Goal: Information Seeking & Learning: Learn about a topic

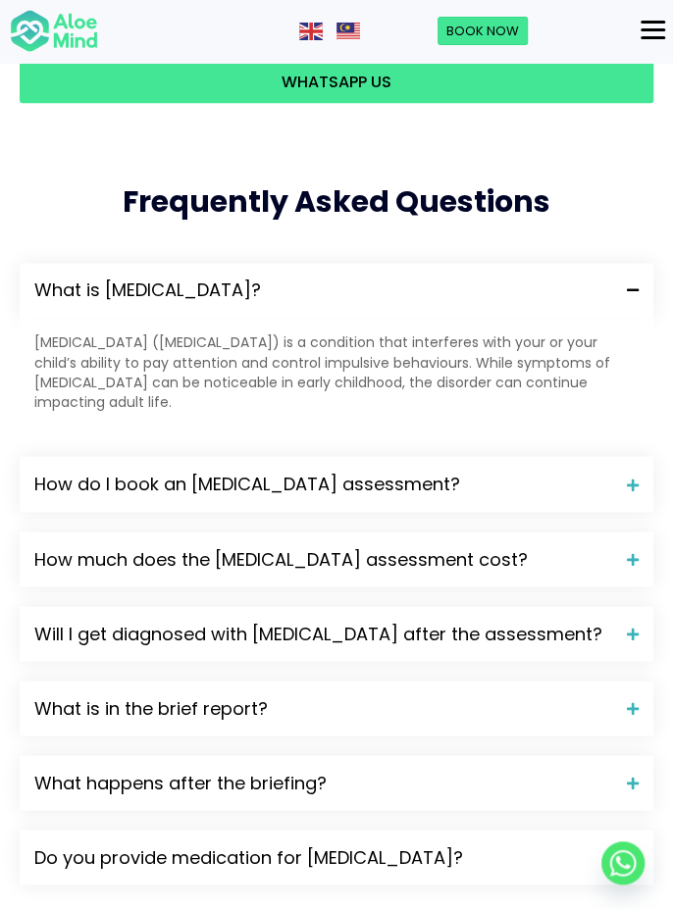
scroll to position [3040, 0]
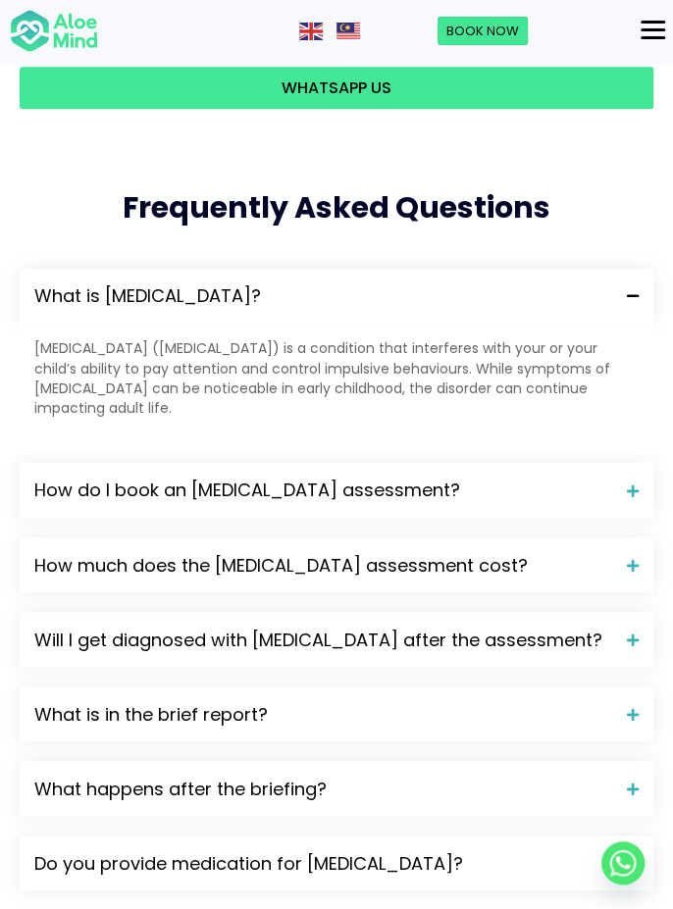
click at [547, 537] on div "How much does the ADHD assessment cost?" at bounding box center [336, 564] width 633 height 55
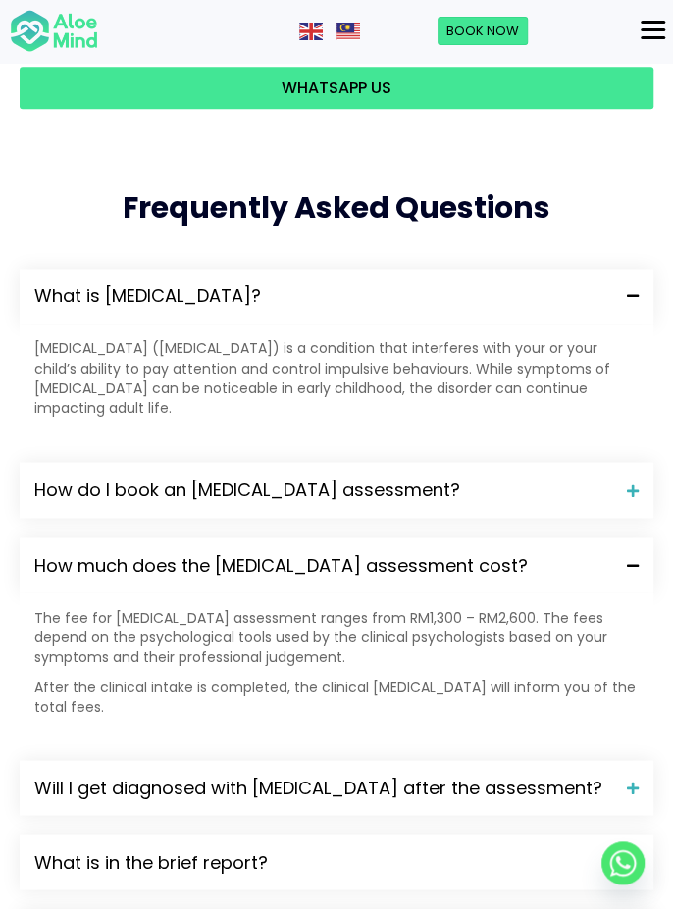
click at [535, 537] on div "How much does the ADHD assessment cost?" at bounding box center [336, 564] width 633 height 55
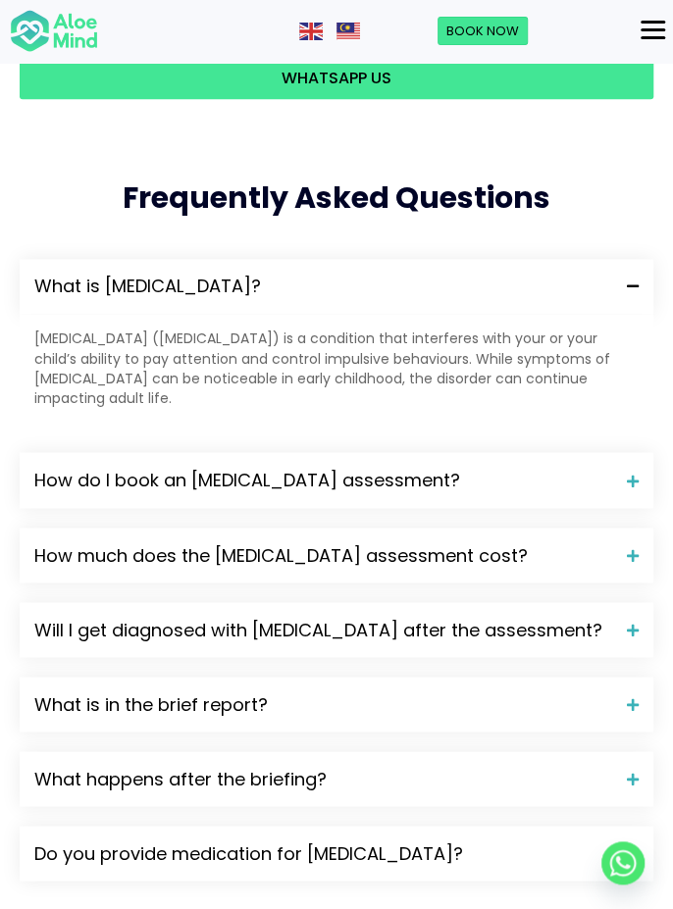
scroll to position [3055, 0]
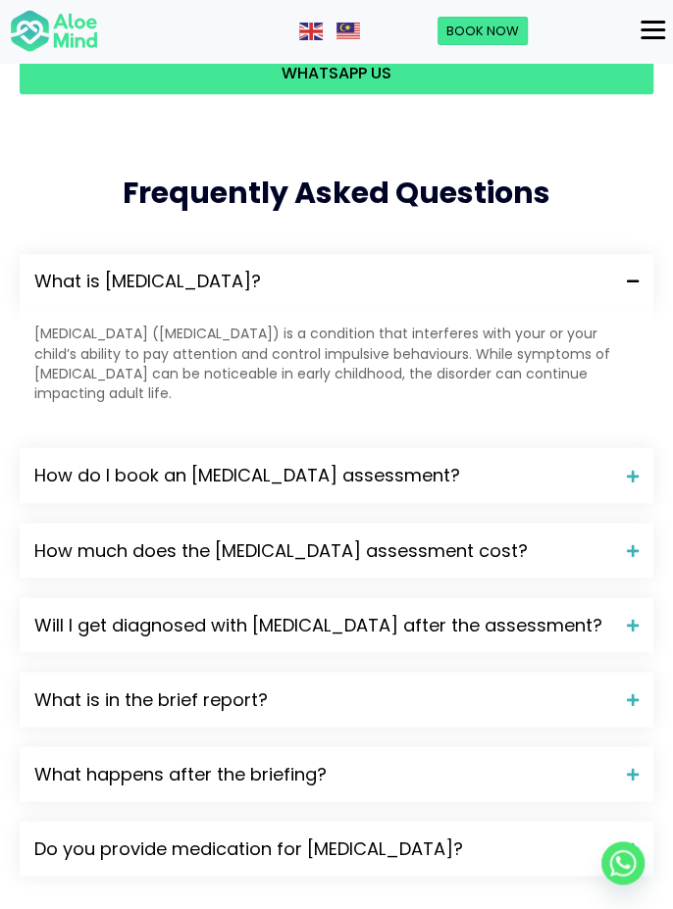
click at [543, 597] on div "Will I get diagnosed with ADHD after the assessment?" at bounding box center [336, 624] width 633 height 55
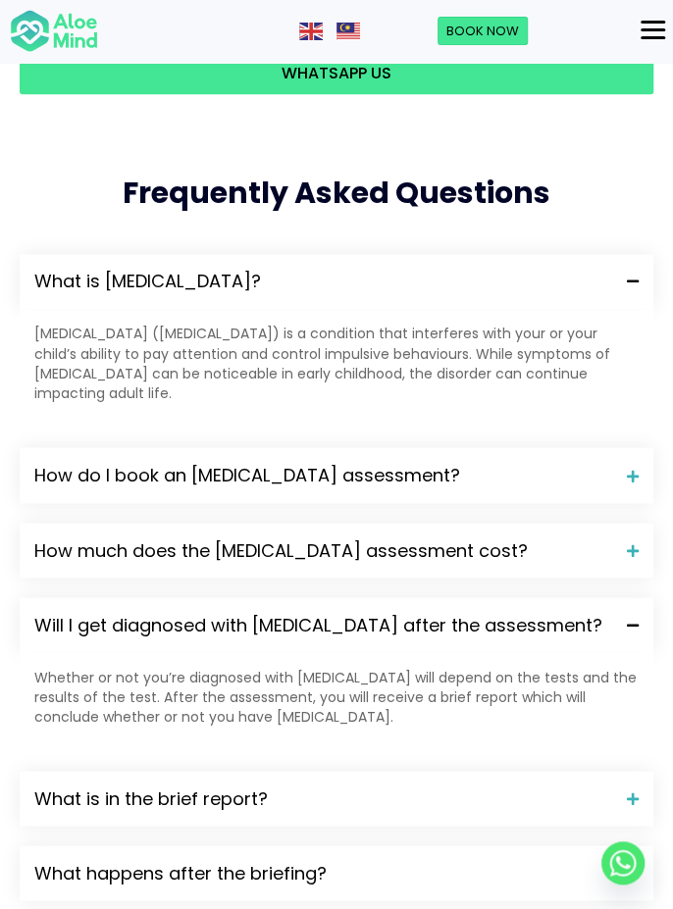
click at [538, 612] on span "Will I get diagnosed with ADHD after the assessment?" at bounding box center [322, 624] width 577 height 25
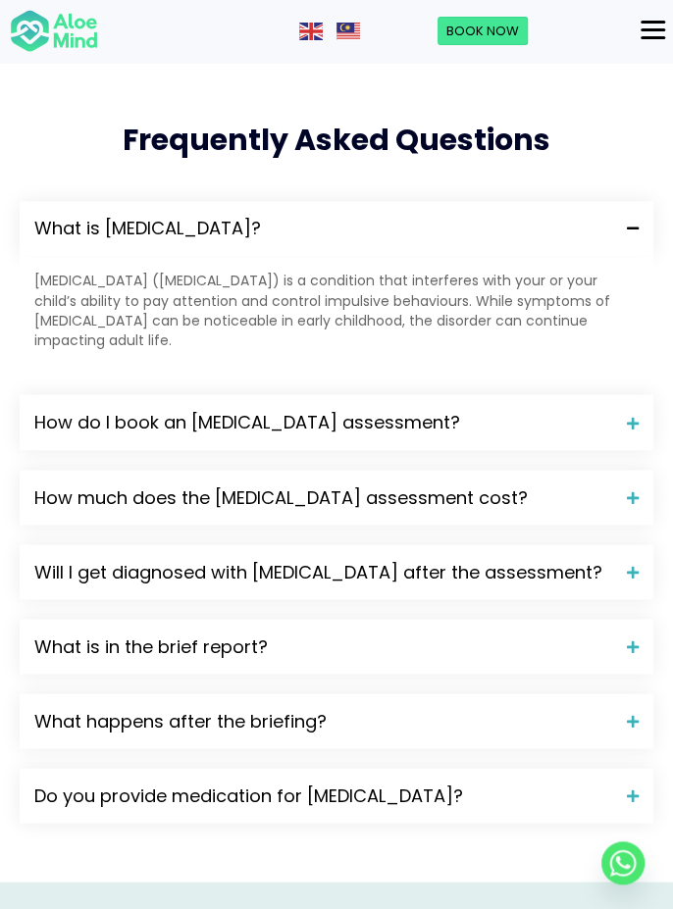
scroll to position [3117, 0]
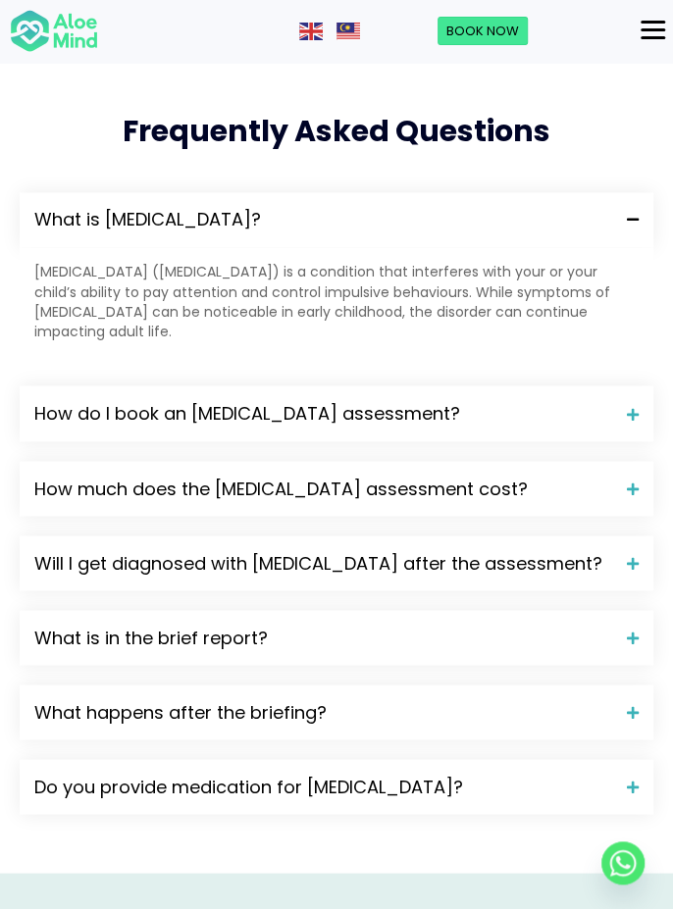
click at [534, 625] on span "What is in the brief report?" at bounding box center [322, 637] width 577 height 25
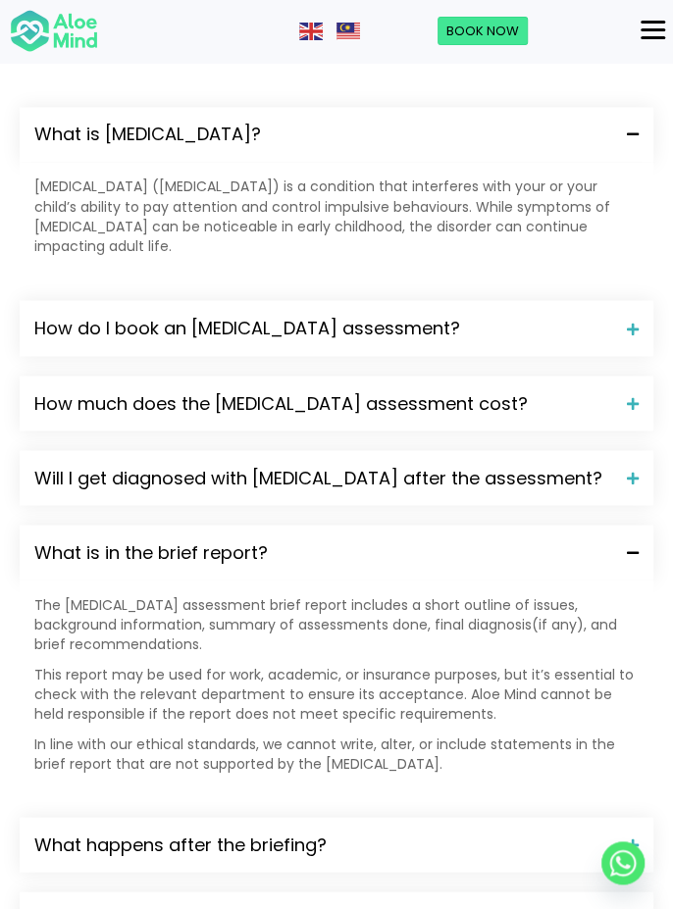
click at [545, 525] on div "What is in the brief report?" at bounding box center [336, 552] width 633 height 55
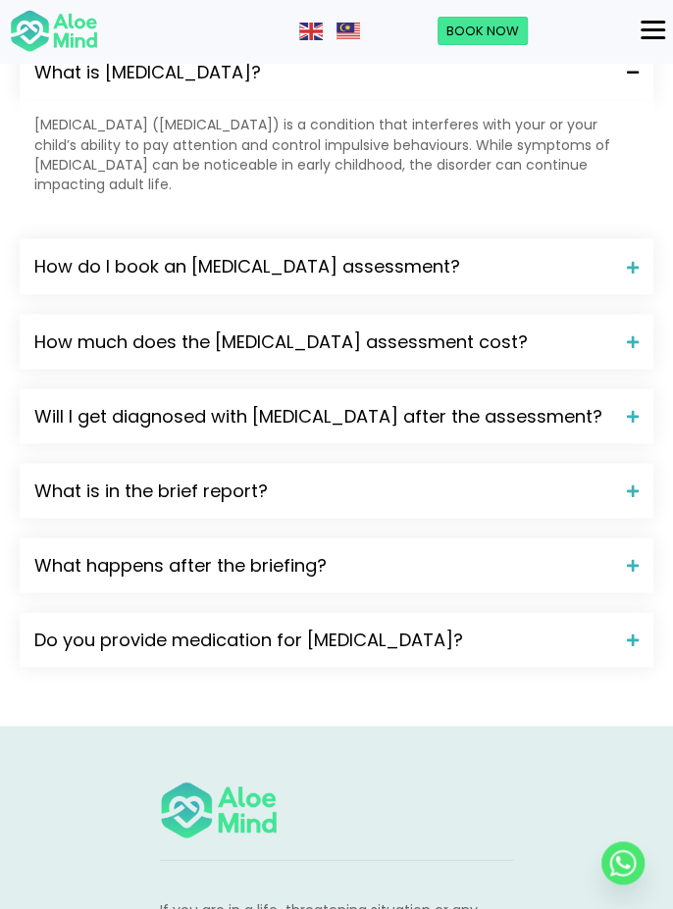
scroll to position [3269, 0]
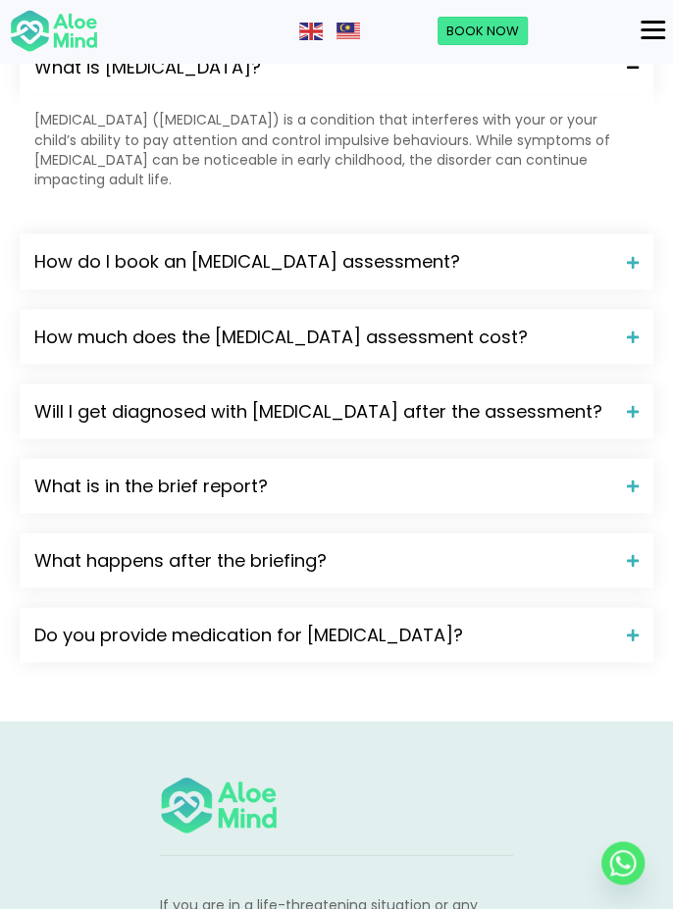
click at [555, 532] on div "What happens after the briefing?" at bounding box center [336, 559] width 633 height 55
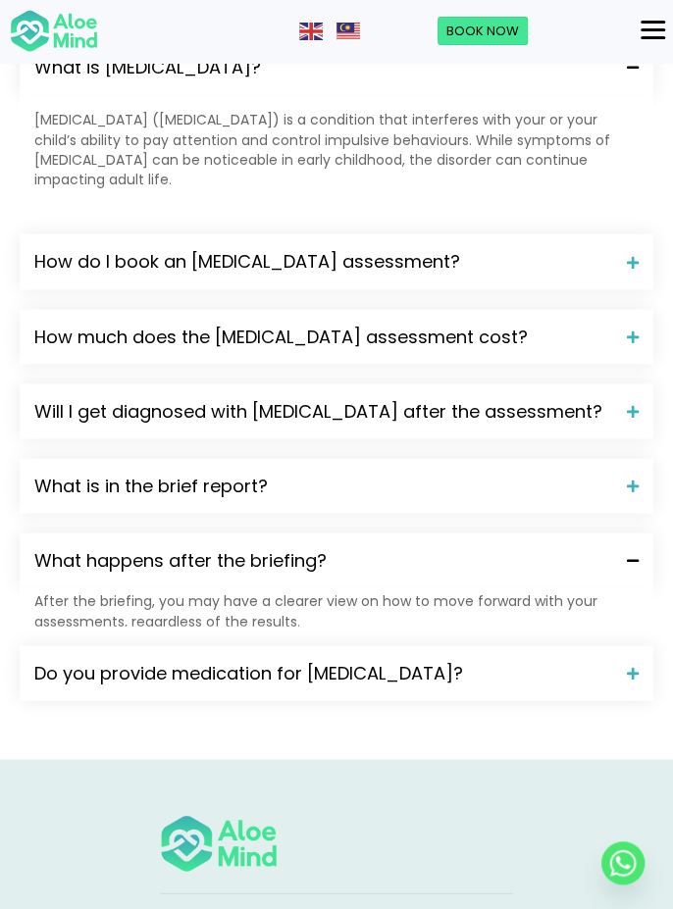
click at [553, 532] on div "What happens after the briefing?" at bounding box center [336, 559] width 633 height 55
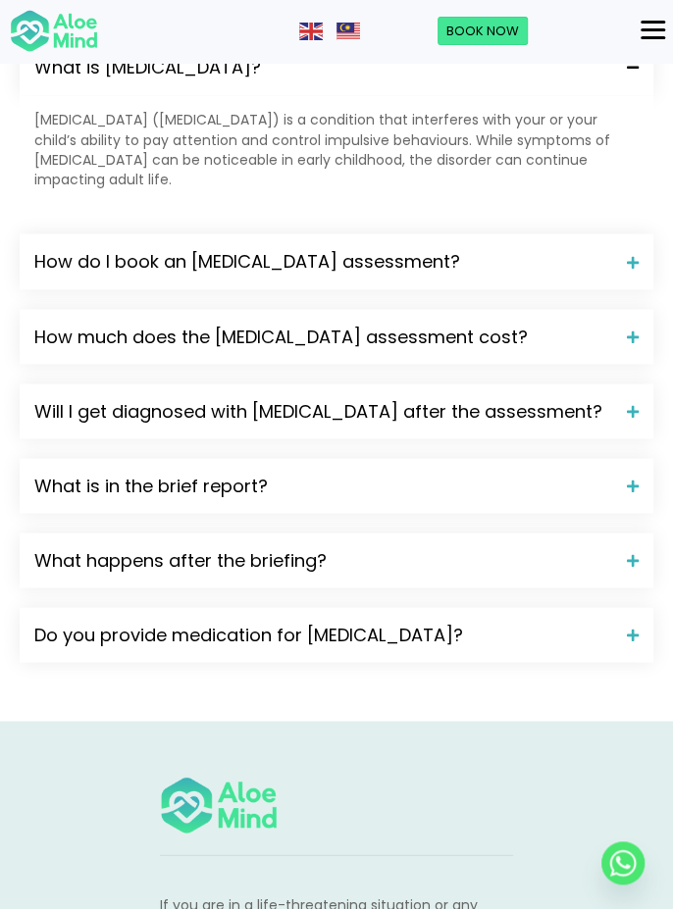
click at [556, 547] on span "What happens after the briefing?" at bounding box center [322, 559] width 577 height 25
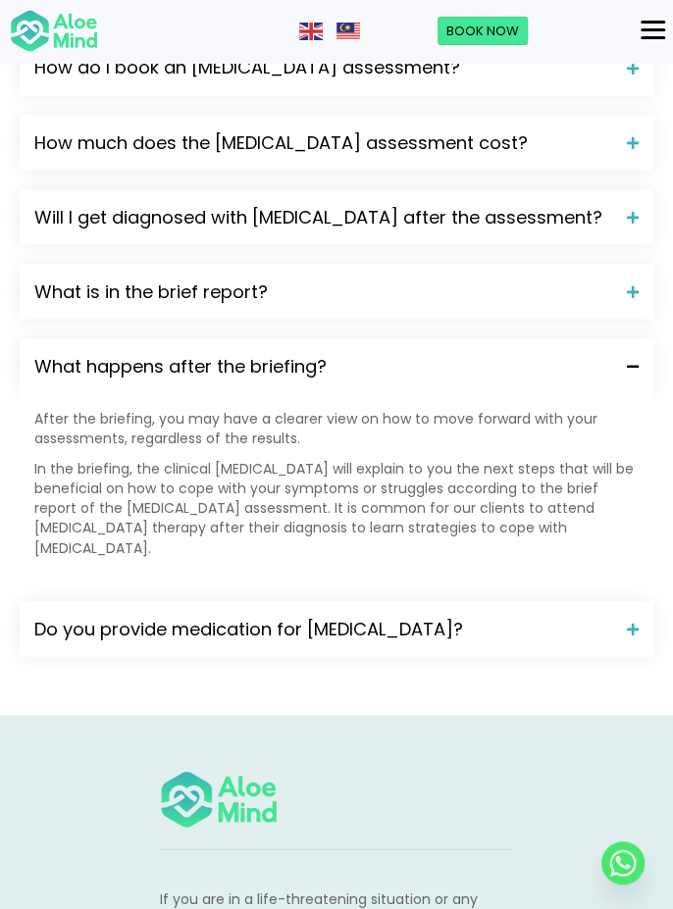
scroll to position [3465, 0]
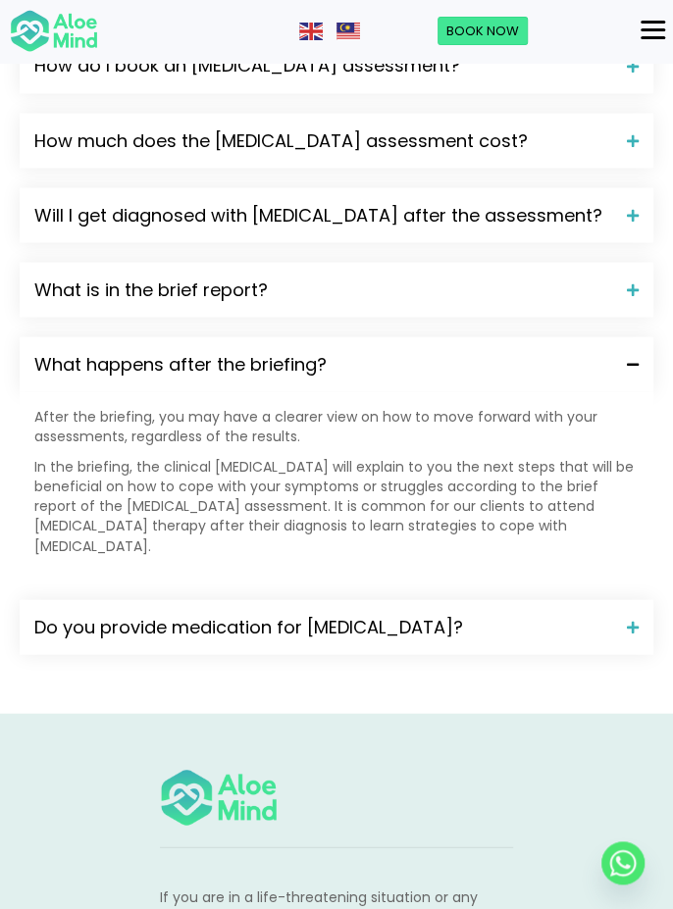
click at [522, 514] on div "What is ADHD? Attention-deficit hyperactivity disorder (ADHD) is a condition th…" at bounding box center [336, 258] width 633 height 829
click at [544, 599] on div "Do you provide medication for ADHD?" at bounding box center [336, 626] width 633 height 55
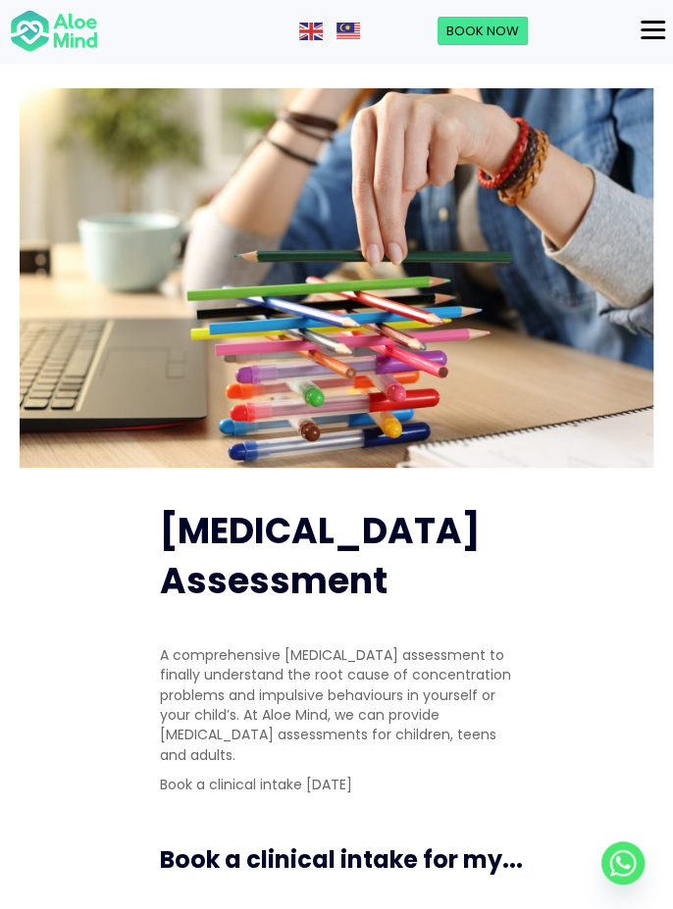
scroll to position [0, 0]
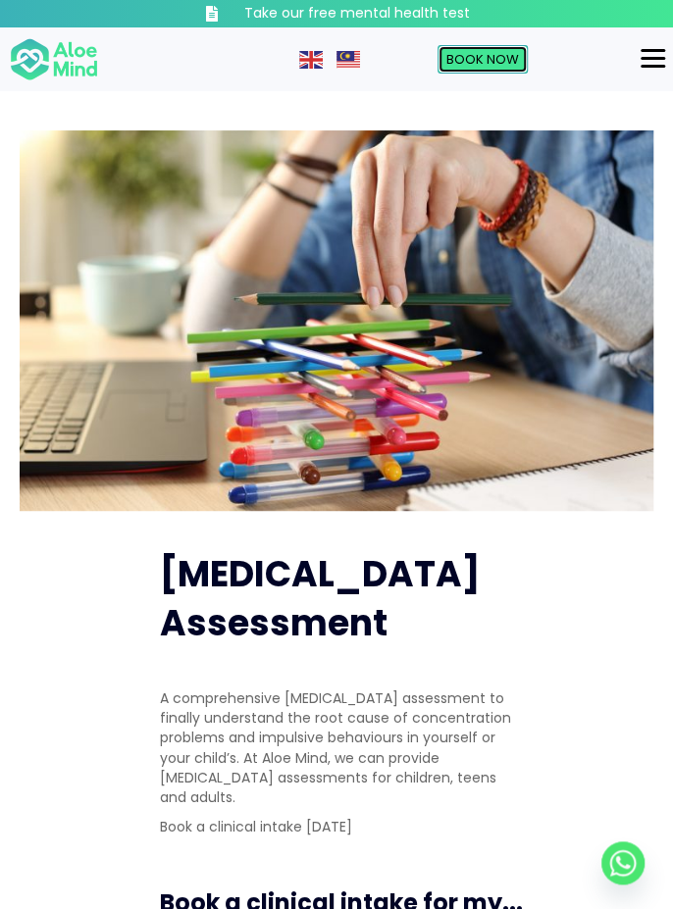
click at [502, 58] on span "Book Now" at bounding box center [482, 59] width 73 height 19
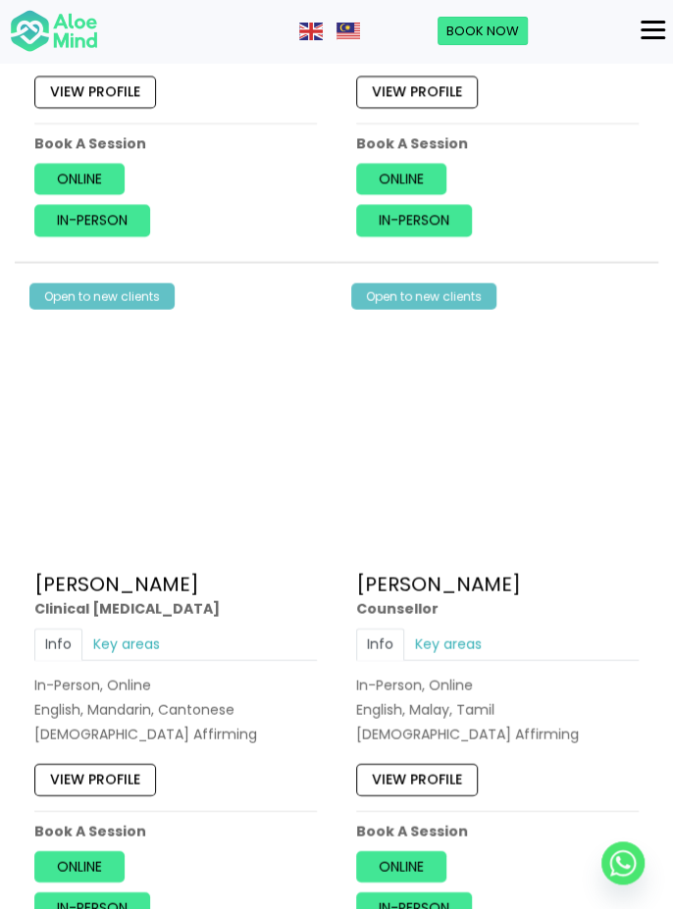
scroll to position [5954, 0]
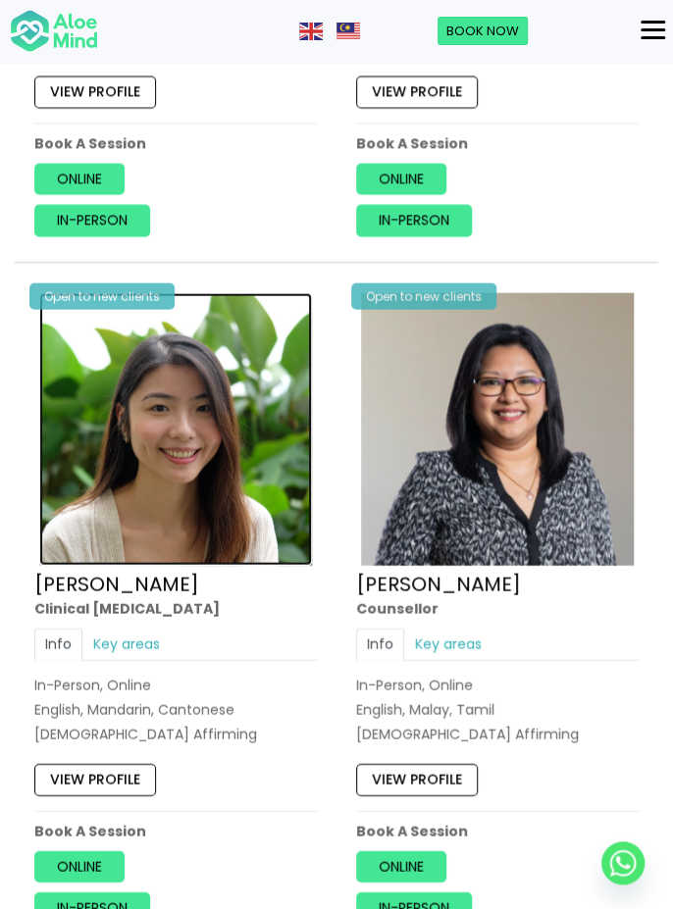
click at [222, 453] on img at bounding box center [175, 429] width 273 height 273
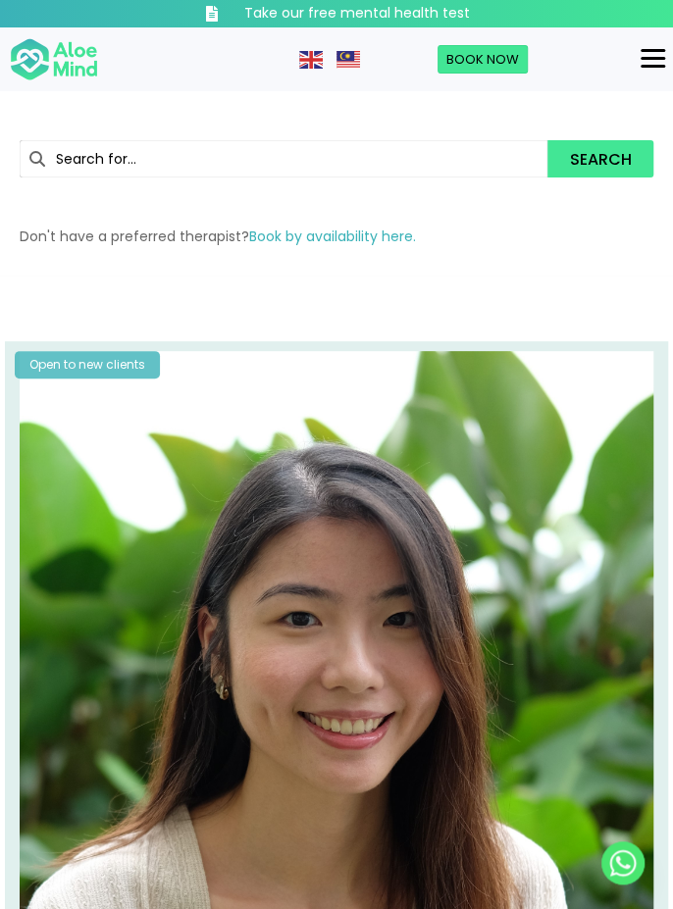
click at [660, 60] on div "Menu" at bounding box center [652, 58] width 25 height 3
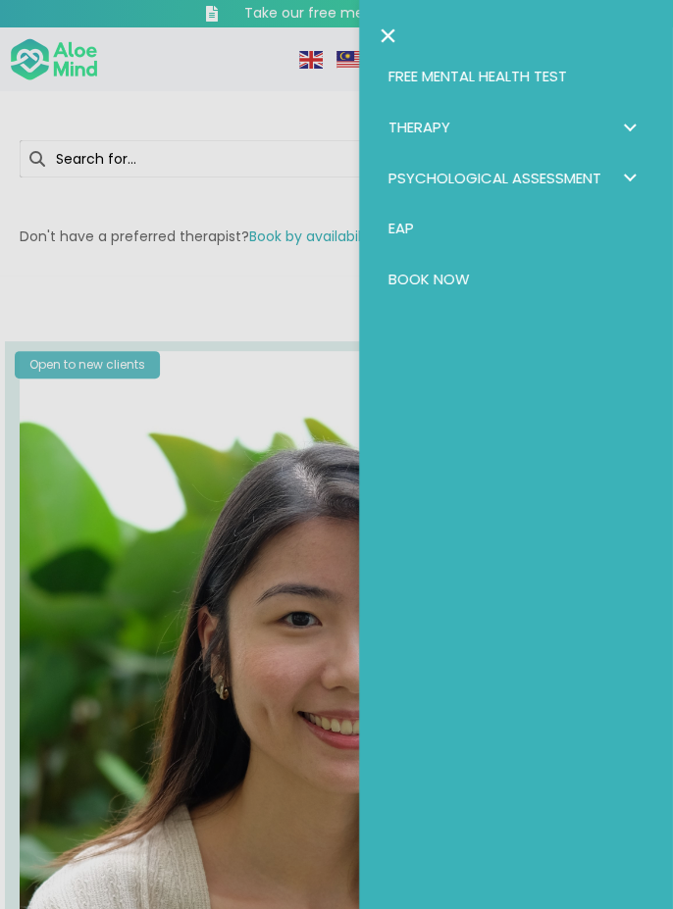
click at [626, 188] on span "Psychological assessment: submenu" at bounding box center [629, 178] width 28 height 28
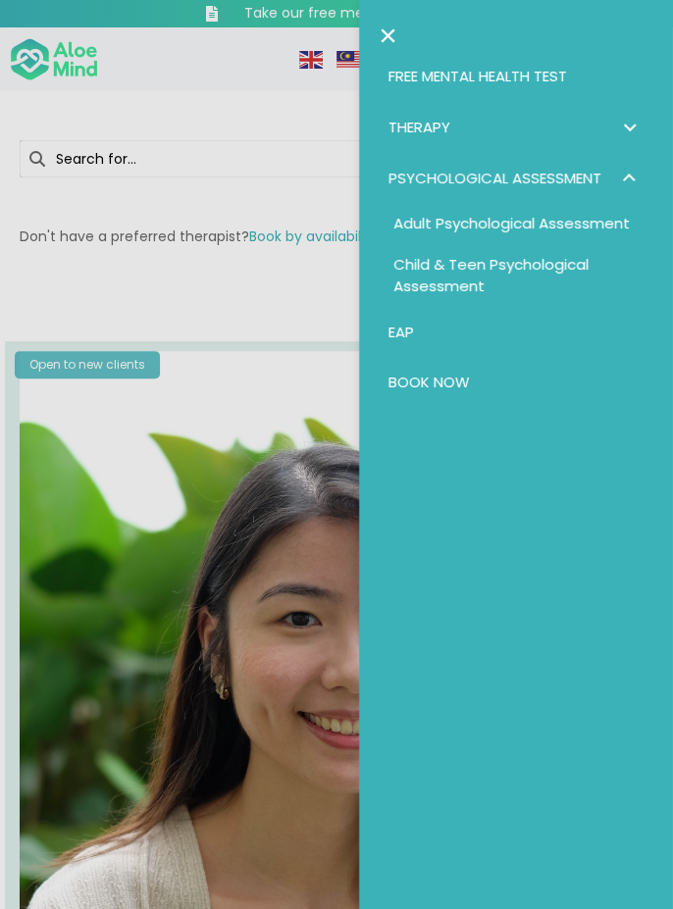
click at [626, 189] on span "Psychological assessment: submenu" at bounding box center [629, 178] width 28 height 28
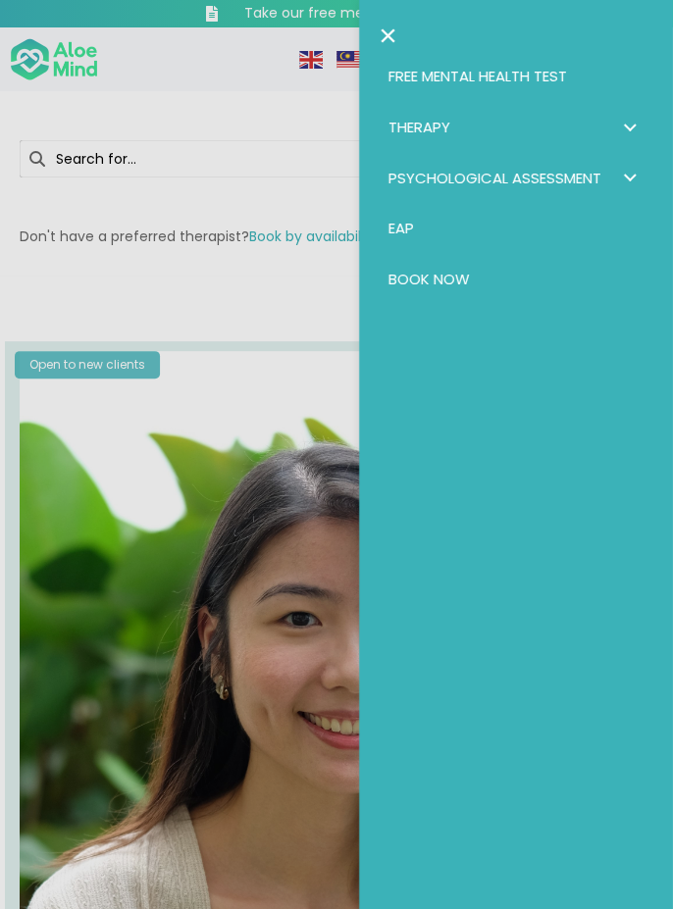
click at [626, 134] on span "Therapy: submenu" at bounding box center [629, 127] width 28 height 28
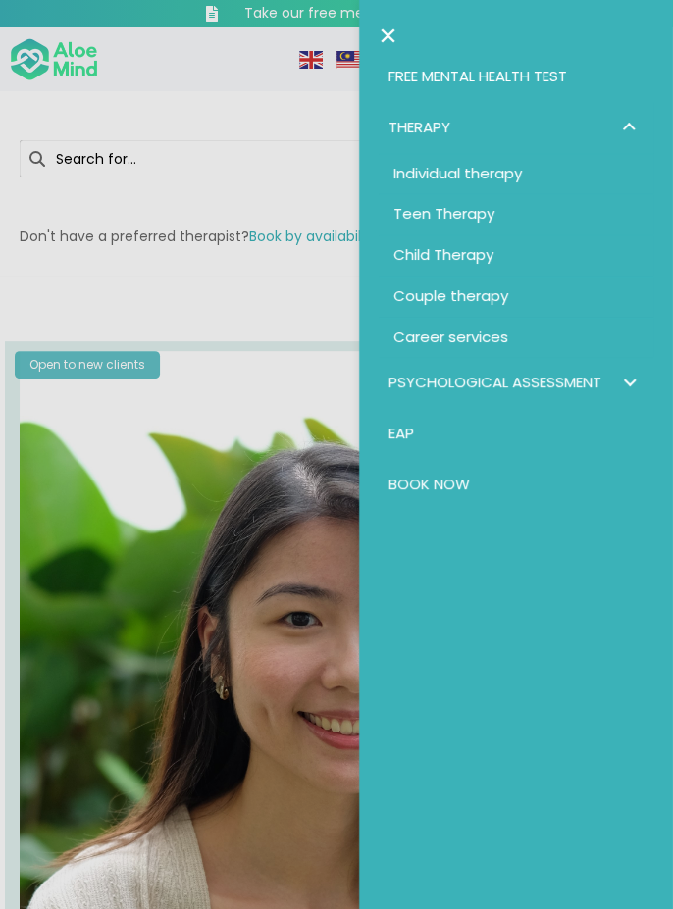
click at [627, 126] on span "Therapy: submenu" at bounding box center [629, 127] width 28 height 28
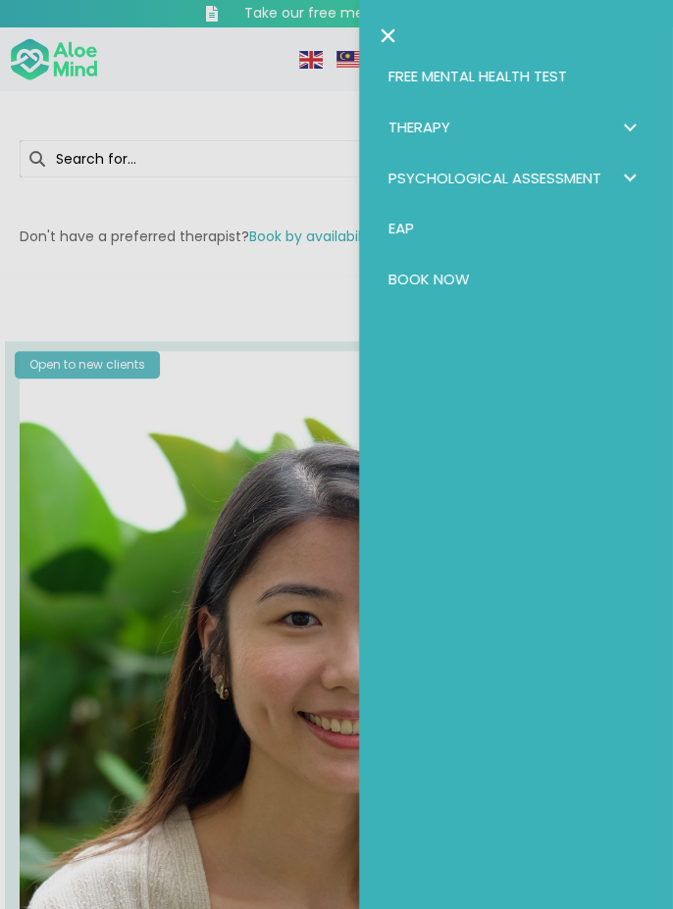
click at [434, 218] on link "EAP" at bounding box center [515, 228] width 275 height 51
